Goal: Task Accomplishment & Management: Complete application form

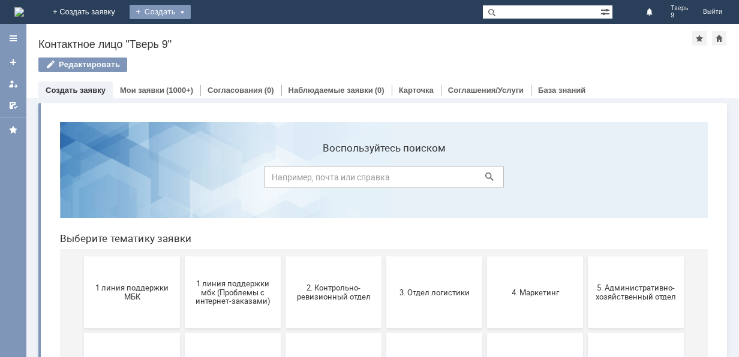
click at [191, 9] on div "Создать" at bounding box center [160, 12] width 61 height 14
click at [191, 11] on div "Создать" at bounding box center [160, 12] width 61 height 14
click at [223, 38] on link "Заявка" at bounding box center [177, 36] width 91 height 14
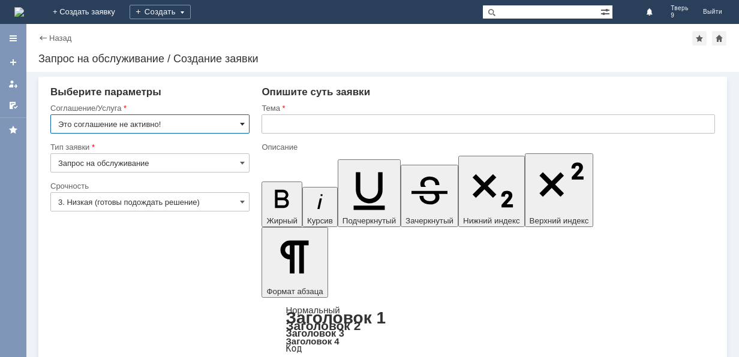
click at [244, 121] on span at bounding box center [242, 124] width 5 height 10
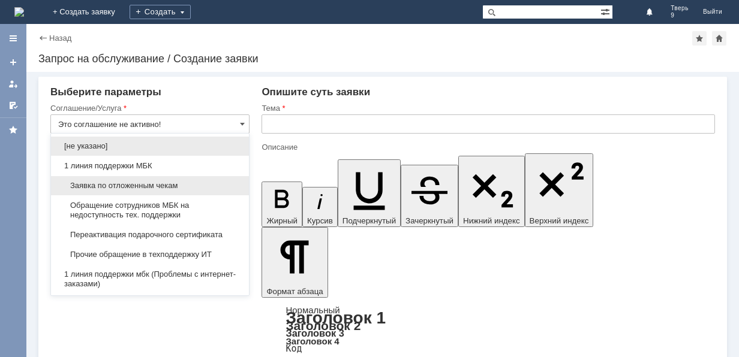
click at [212, 182] on span "Заявка по отложенным чекам" at bounding box center [149, 186] width 183 height 10
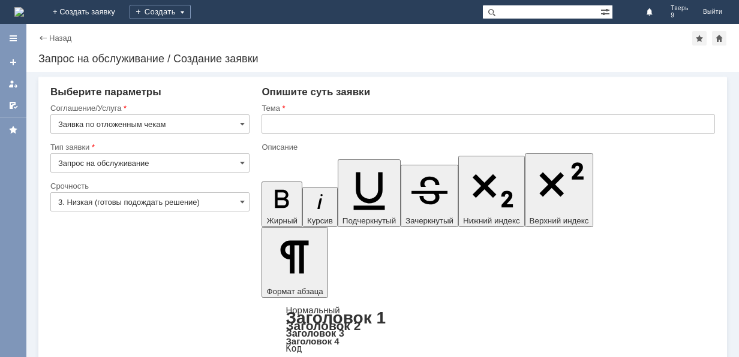
type input "Заявка по отложенным чекам"
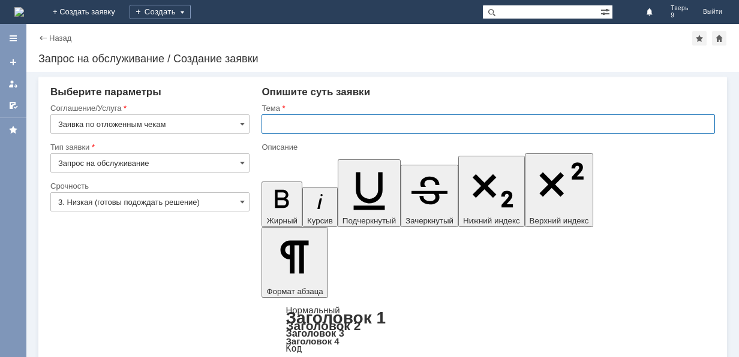
click at [287, 120] on input "text" at bounding box center [487, 124] width 453 height 19
type input "оч"
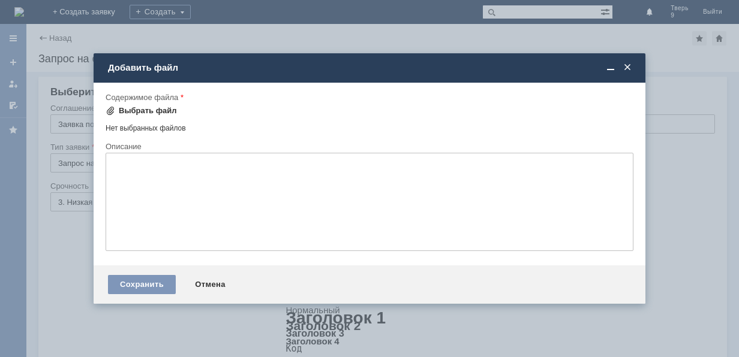
click at [158, 111] on div "Выбрать файл" at bounding box center [148, 111] width 58 height 10
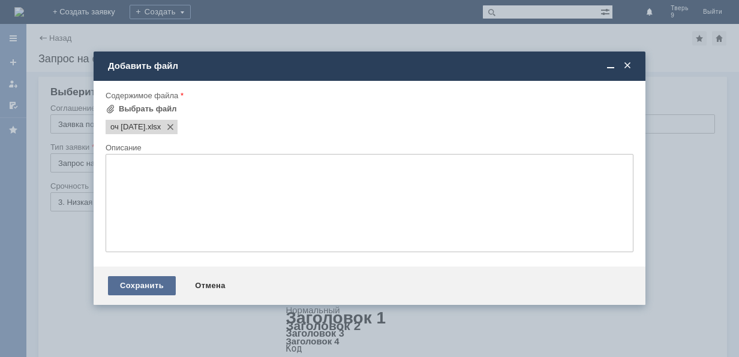
click at [133, 281] on div "Сохранить" at bounding box center [142, 285] width 68 height 19
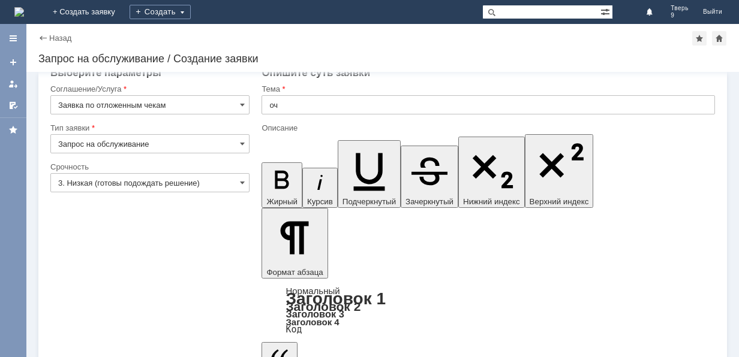
scroll to position [38, 0]
